Goal: Task Accomplishment & Management: Use online tool/utility

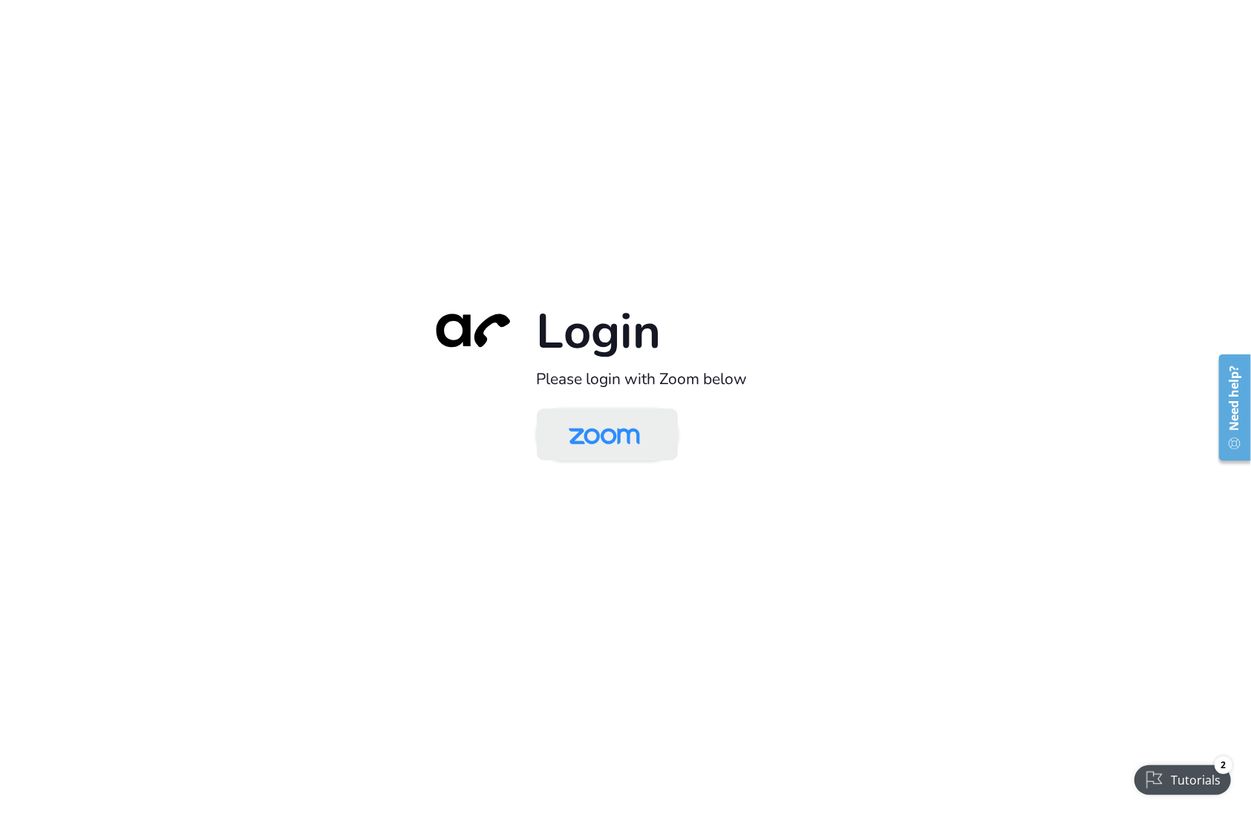
click at [600, 411] on img at bounding box center [604, 435] width 102 height 48
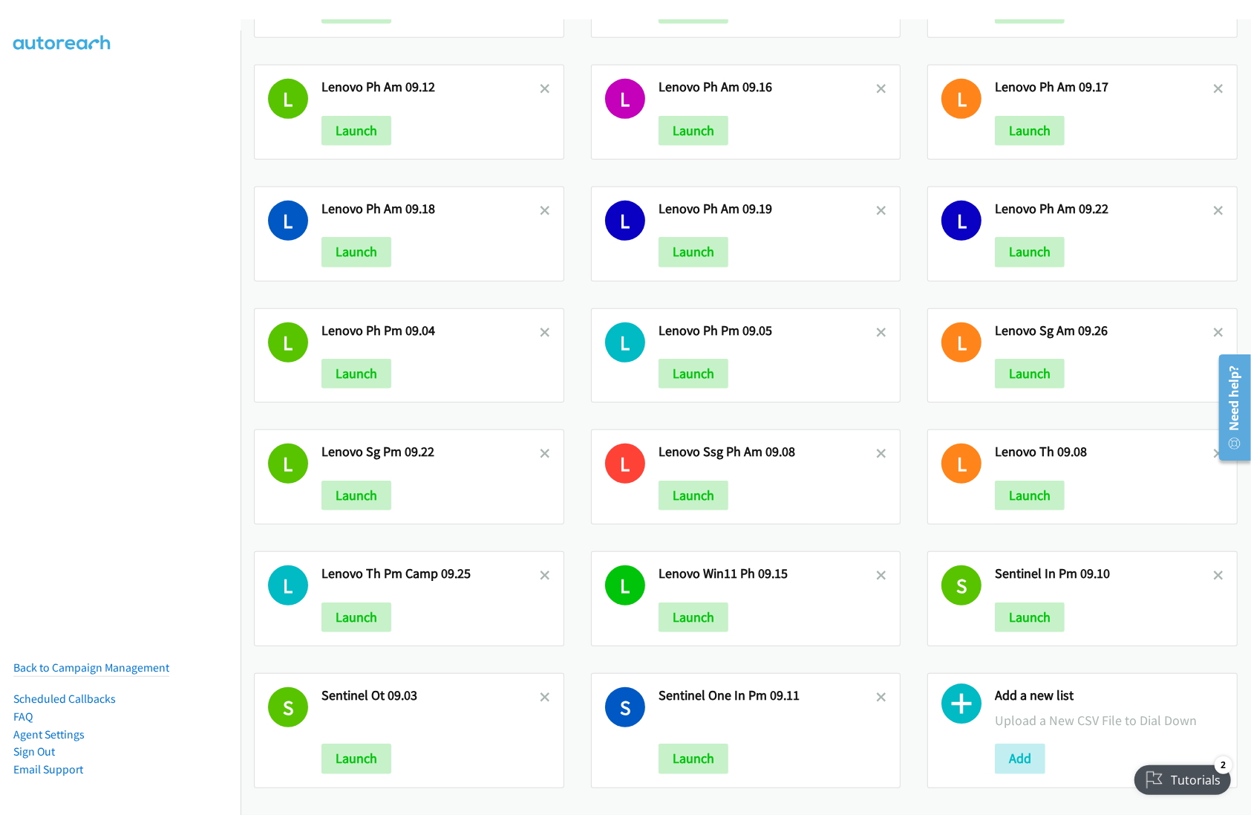
scroll to position [492, 0]
click at [1019, 743] on button "Add" at bounding box center [1020, 758] width 51 height 30
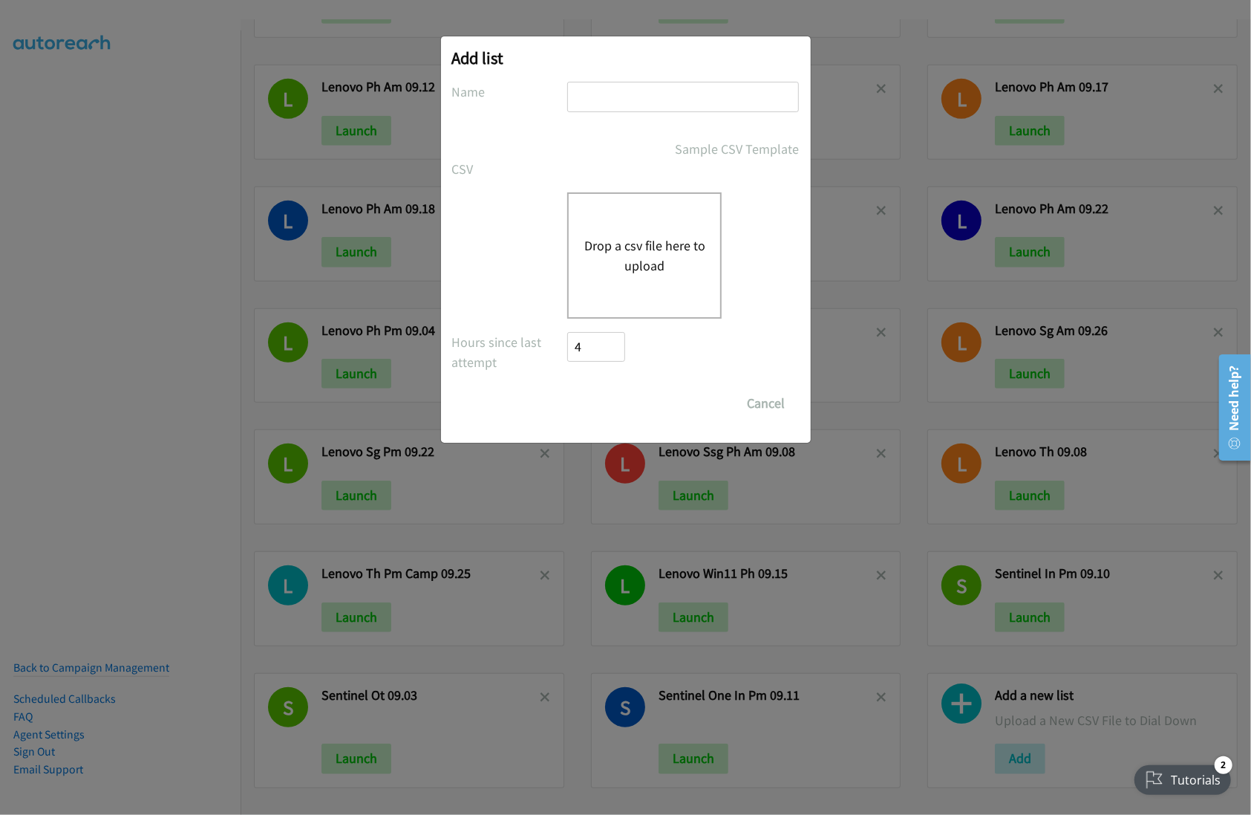
click at [682, 245] on button "Drop a csv file here to upload" at bounding box center [645, 255] width 122 height 40
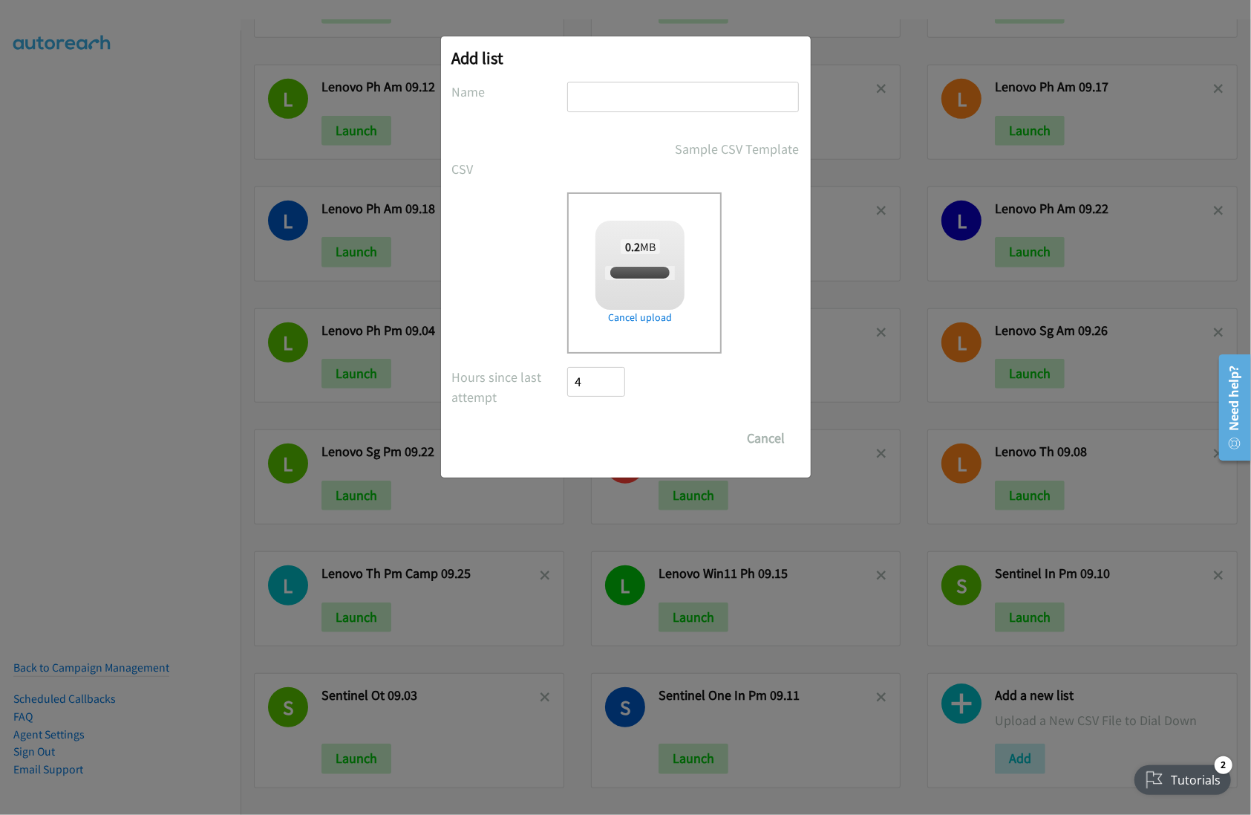
checkbox input "true"
click at [637, 89] on input "text" at bounding box center [683, 97] width 232 height 30
type input "Lenovo Sg PM 09.26"
click at [613, 440] on input "Save List" at bounding box center [607, 438] width 78 height 30
